Goal: Navigation & Orientation: Find specific page/section

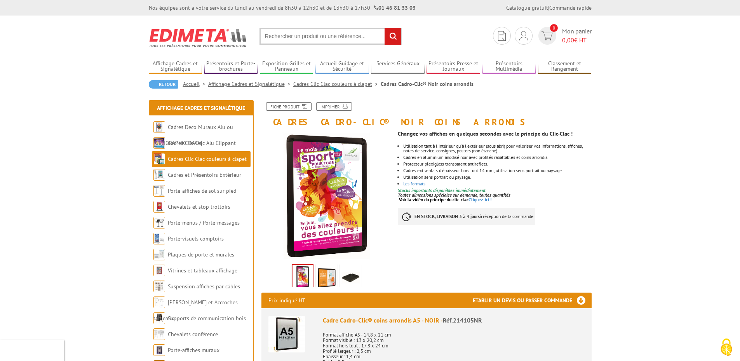
click at [313, 35] on input "text" at bounding box center [330, 36] width 142 height 17
type input "panneau cadro clic"
click at [384, 28] on input "rechercher" at bounding box center [392, 36] width 17 height 17
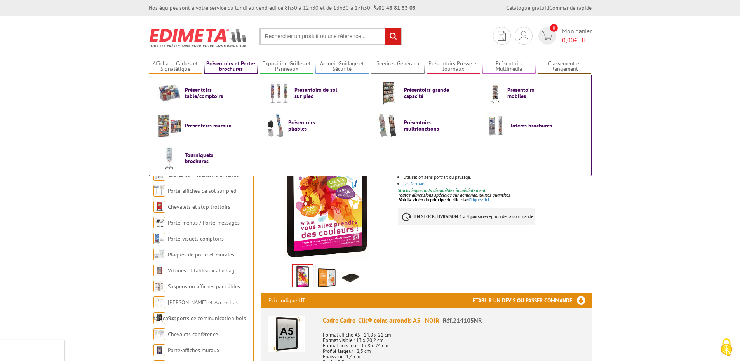
click at [240, 68] on link "Présentoirs et Porte-brochures" at bounding box center [231, 66] width 54 height 13
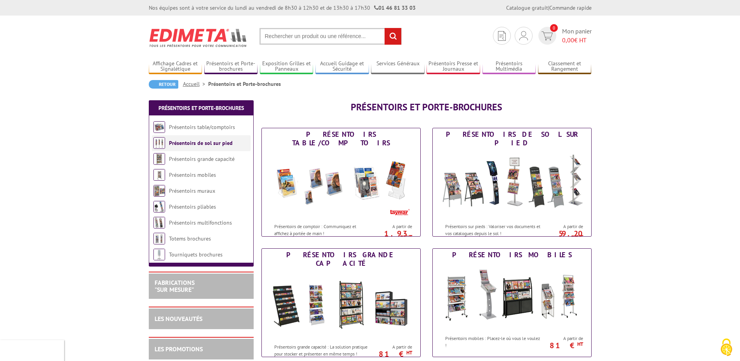
click at [204, 141] on link "Présentoirs de sol sur pied" at bounding box center [201, 142] width 64 height 7
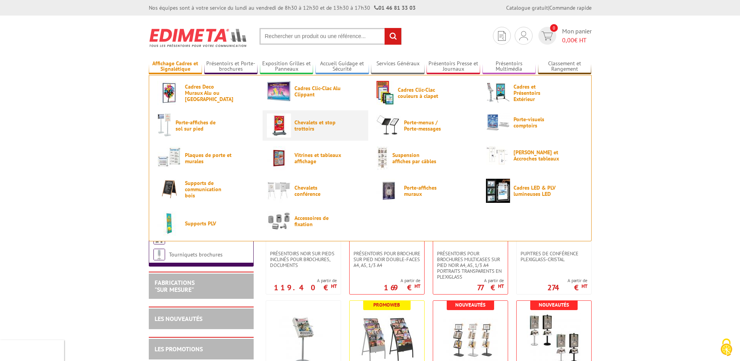
click at [322, 126] on span "Chevalets et stop trottoirs" at bounding box center [317, 125] width 47 height 12
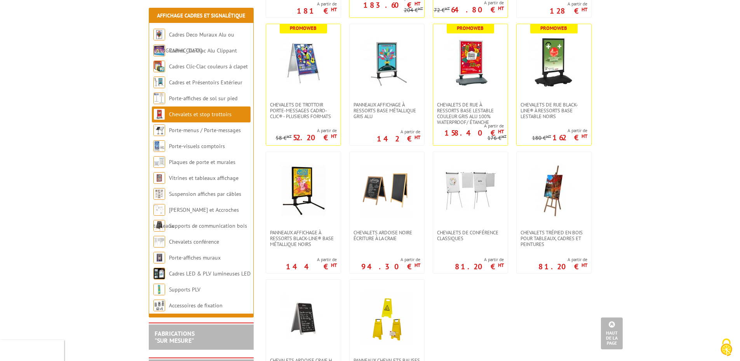
scroll to position [582, 0]
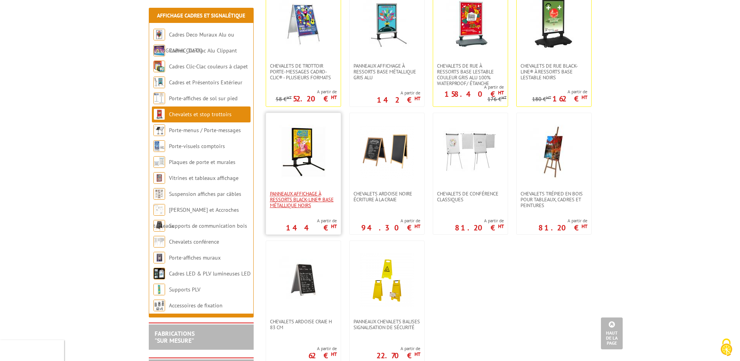
click at [293, 200] on span "Panneaux affichage à ressorts Black-Line® base métallique Noirs" at bounding box center [303, 199] width 67 height 17
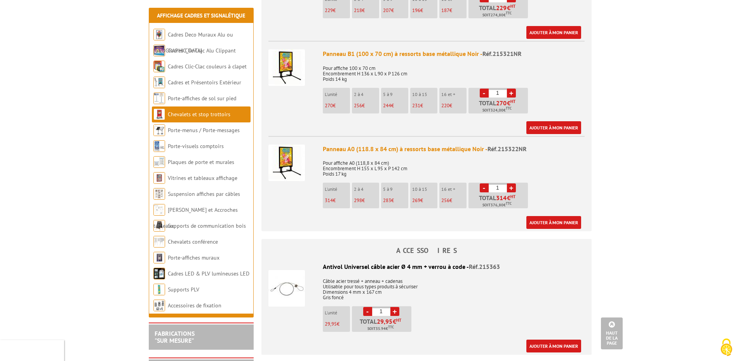
scroll to position [349, 0]
